Goal: Navigation & Orientation: Understand site structure

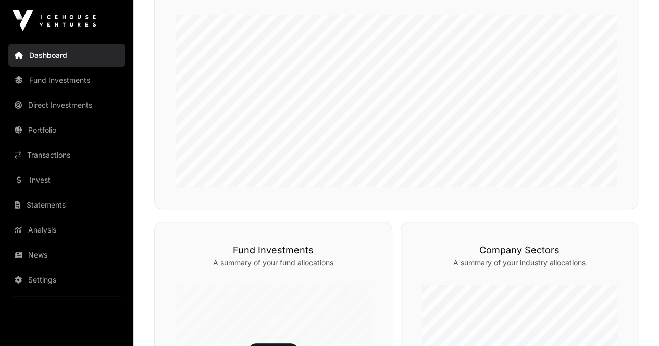
scroll to position [341, 0]
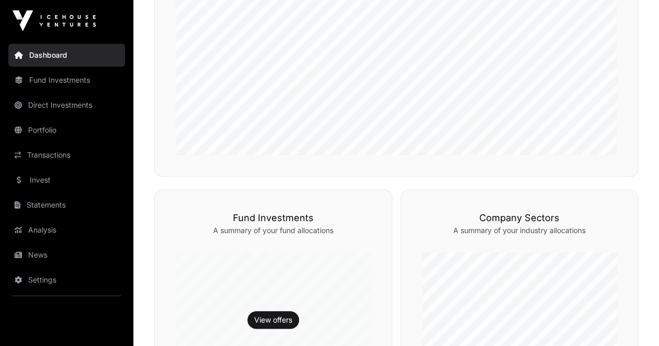
click at [61, 82] on link "Fund Investments" at bounding box center [66, 80] width 117 height 23
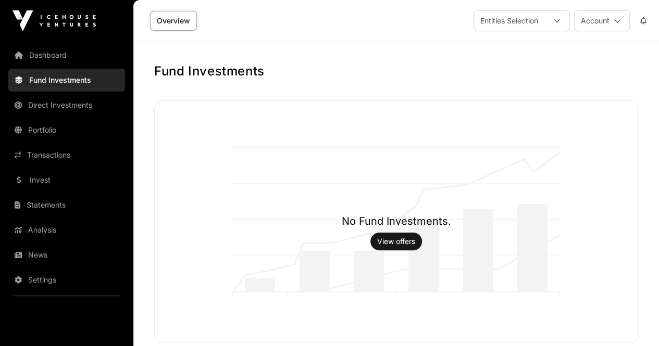
click at [78, 106] on link "Direct Investments" at bounding box center [66, 105] width 117 height 23
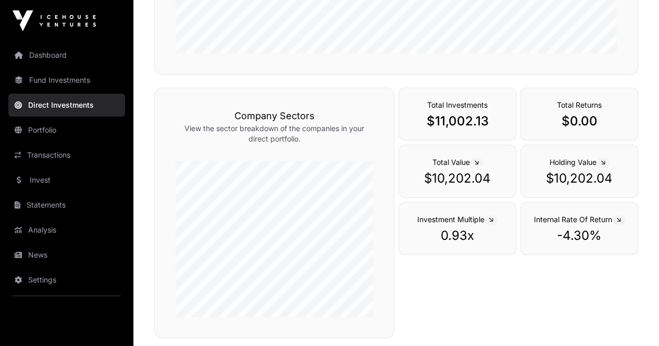
scroll to position [363, 0]
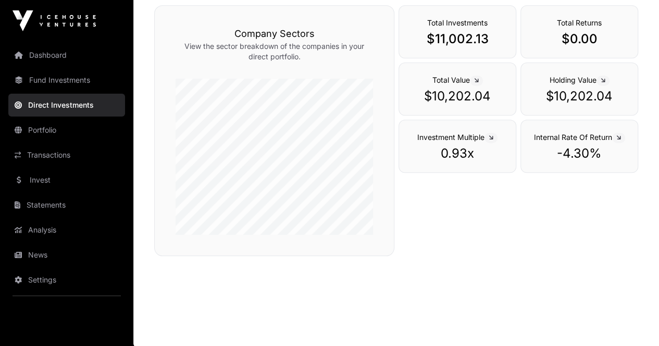
click at [50, 137] on link "Portfolio" at bounding box center [66, 130] width 117 height 23
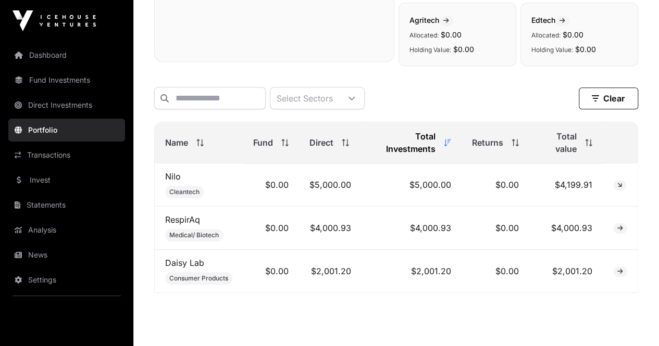
scroll to position [360, 0]
